Goal: Information Seeking & Learning: Understand process/instructions

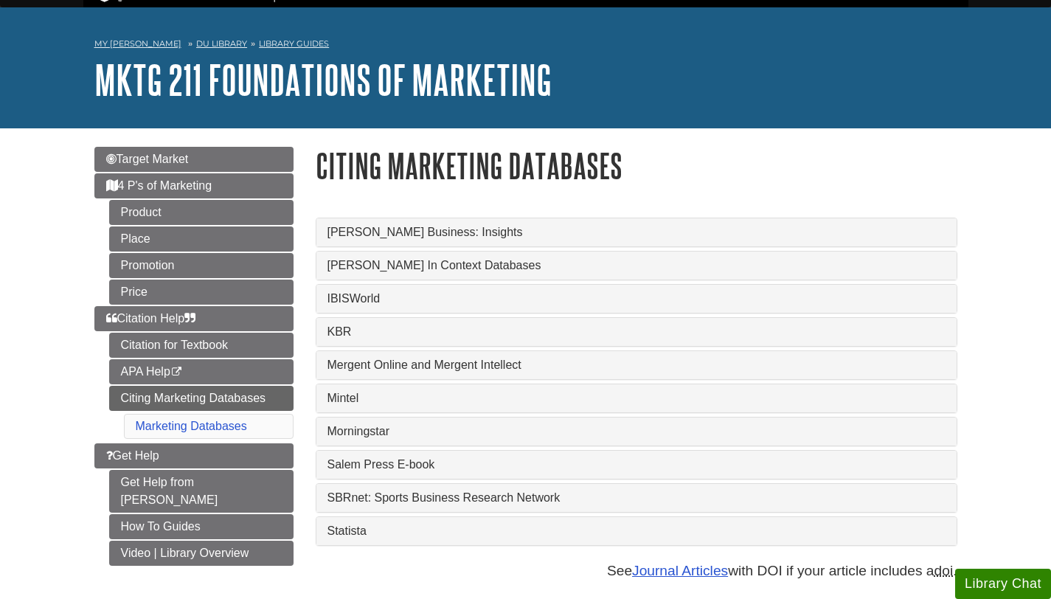
scroll to position [28, 0]
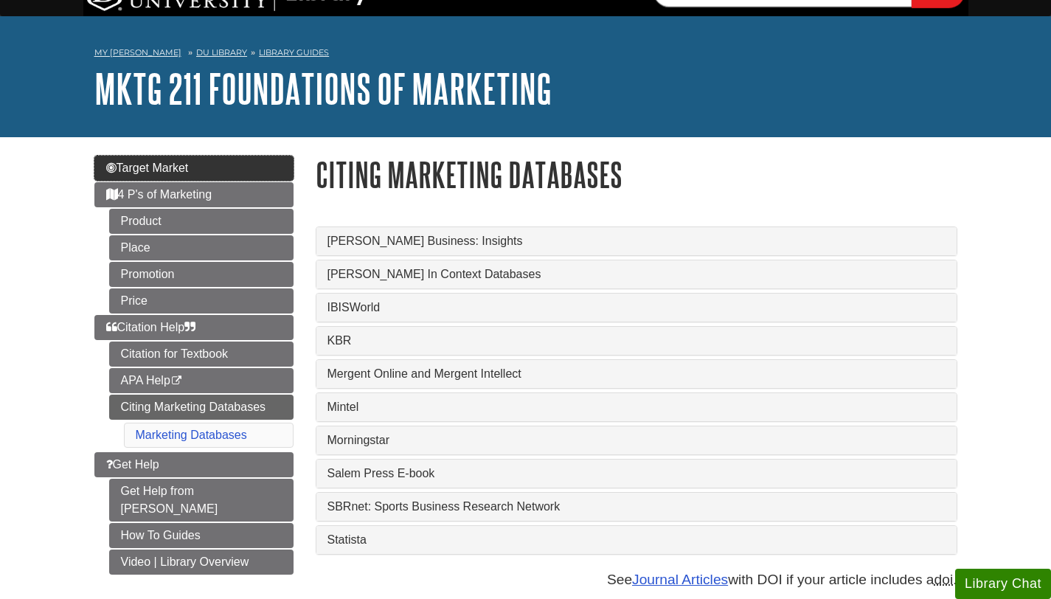
click at [269, 165] on link "Target Market" at bounding box center [193, 168] width 199 height 25
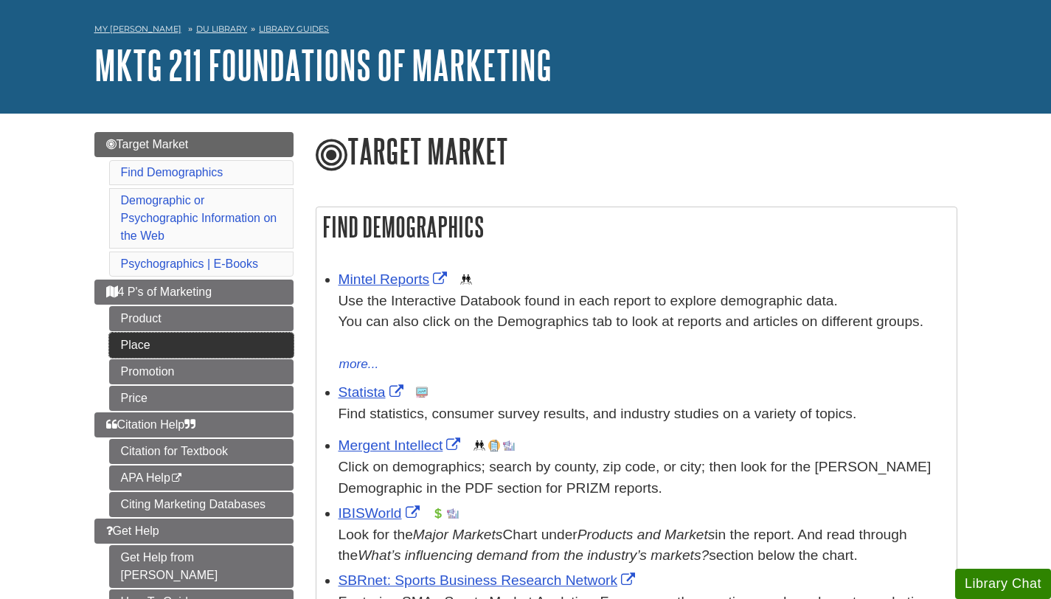
scroll to position [70, 0]
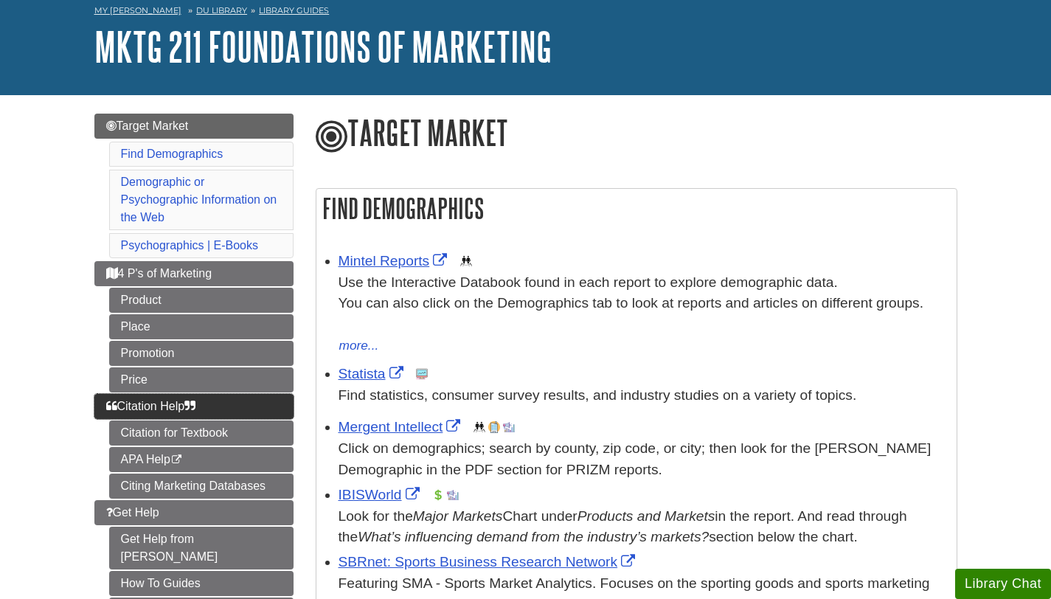
click at [232, 402] on link "Citation Help" at bounding box center [193, 406] width 199 height 25
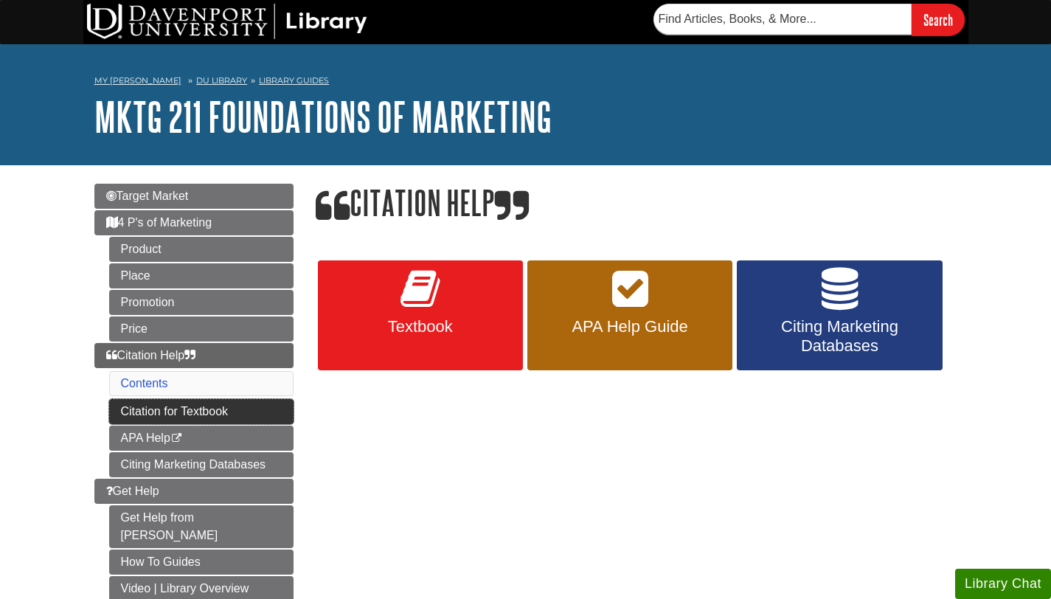
click at [229, 414] on link "Citation for Textbook" at bounding box center [201, 411] width 184 height 25
